Goal: Check status: Check status

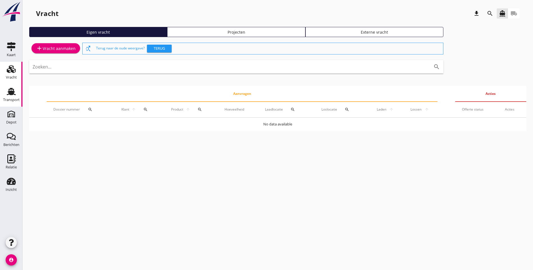
click at [13, 96] on div "Transport" at bounding box center [11, 100] width 17 height 8
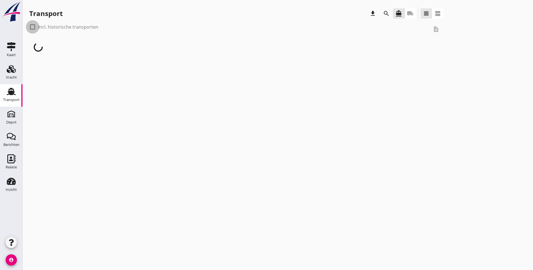
click at [32, 26] on div at bounding box center [33, 27] width 10 height 10
checkbox input "true"
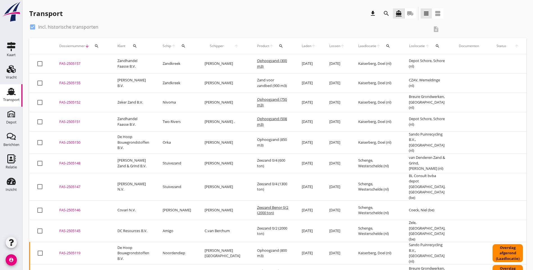
click at [279, 46] on icon "search" at bounding box center [281, 46] width 4 height 4
click at [278, 60] on input "Zoeken op product..." at bounding box center [286, 62] width 58 height 9
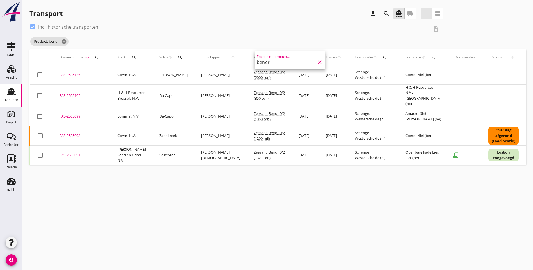
type input "benor"
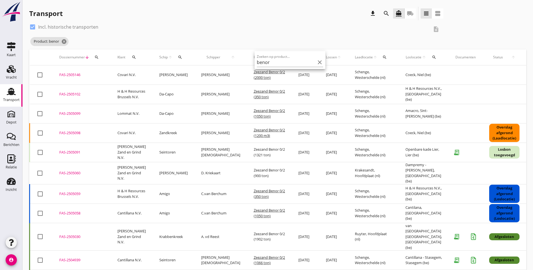
drag, startPoint x: 312, startPoint y: 63, endPoint x: 299, endPoint y: 44, distance: 22.5
click at [316, 63] on icon "clear" at bounding box center [319, 62] width 7 height 7
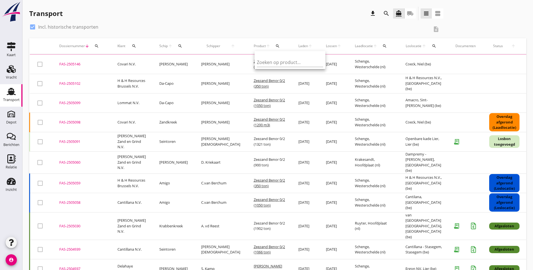
click at [172, 28] on div "check_box Incl. historische transporten" at bounding box center [229, 26] width 400 height 9
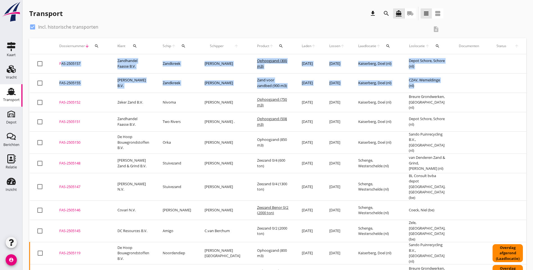
drag, startPoint x: 454, startPoint y: 89, endPoint x: 59, endPoint y: 65, distance: 396.3
click at [59, 65] on tbody "check_box_outline_blank FAS-2505157 upload_file Drop hier uw bestand om het aan…" at bounding box center [315, 257] width 570 height 407
copy tbody "FAS-2505157 upload_file Drop hier uw bestand om het aan het dossier toe te voeg…"
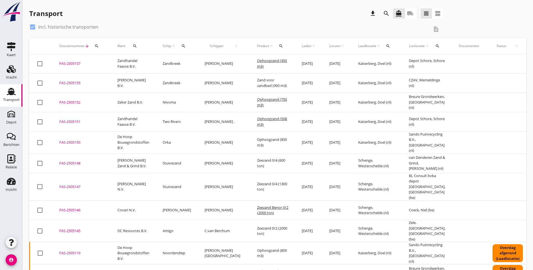
click at [431, 31] on div "check_box Incl. historische transporten description" at bounding box center [277, 30] width 497 height 16
